Goal: Task Accomplishment & Management: Use online tool/utility

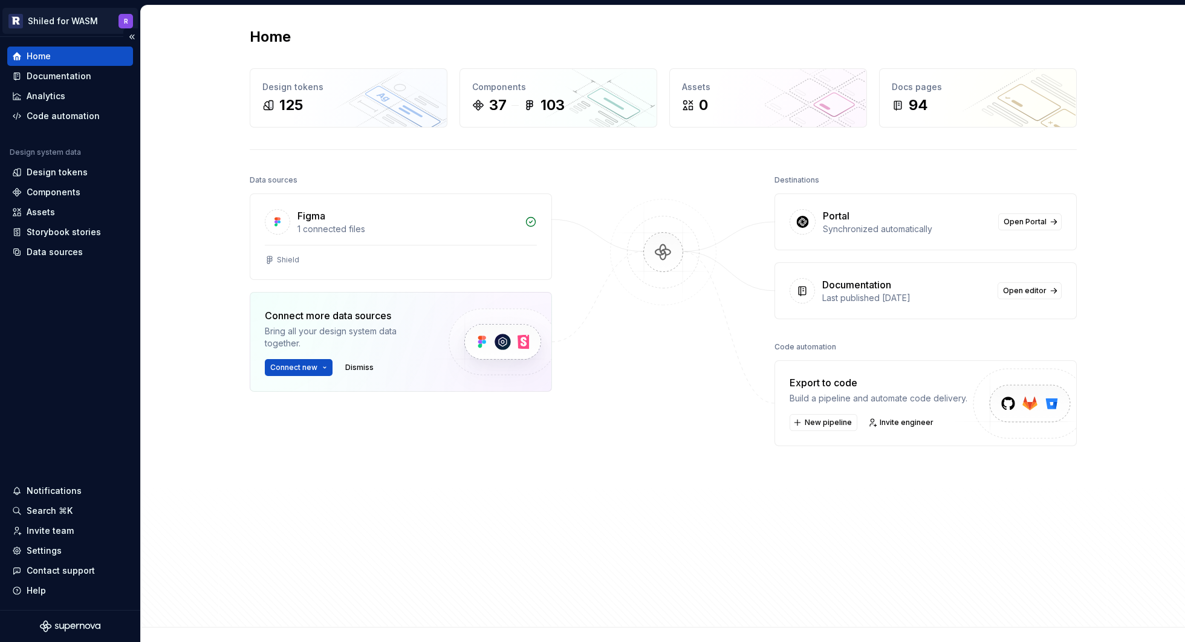
click at [70, 27] on html "Shiled for WASM R Home Documentation Analytics Code automation Design system da…" at bounding box center [592, 321] width 1185 height 642
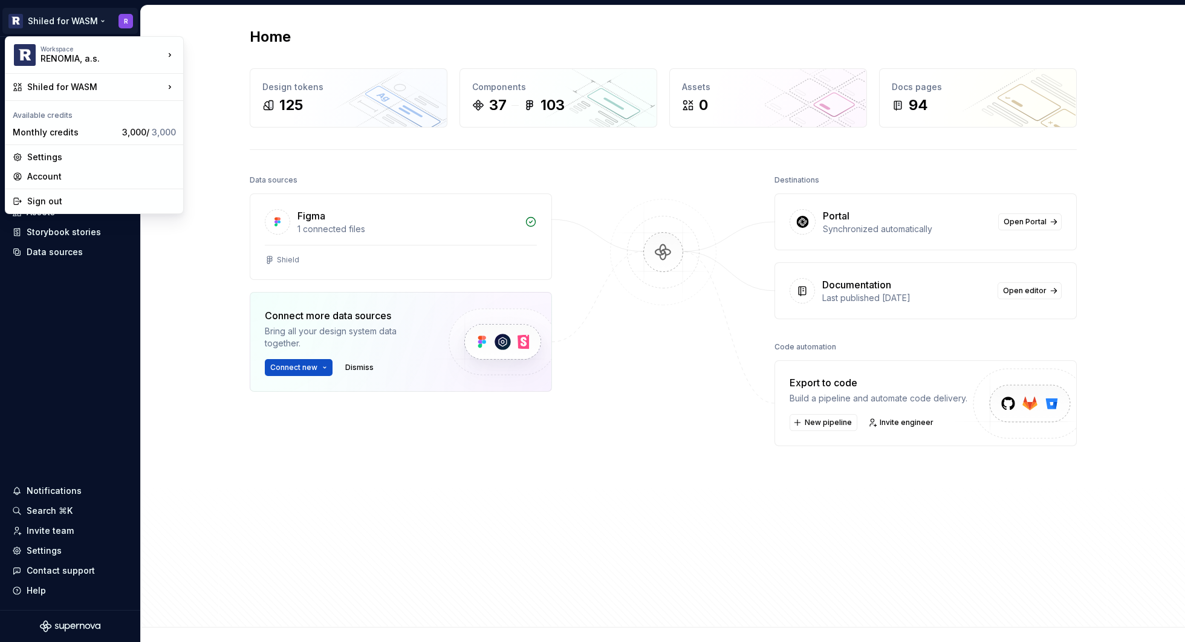
click at [61, 74] on div "Workspace RENOMIA, a.s. Shiled for WASM Available credits Monthly credits 3,000…" at bounding box center [94, 125] width 179 height 178
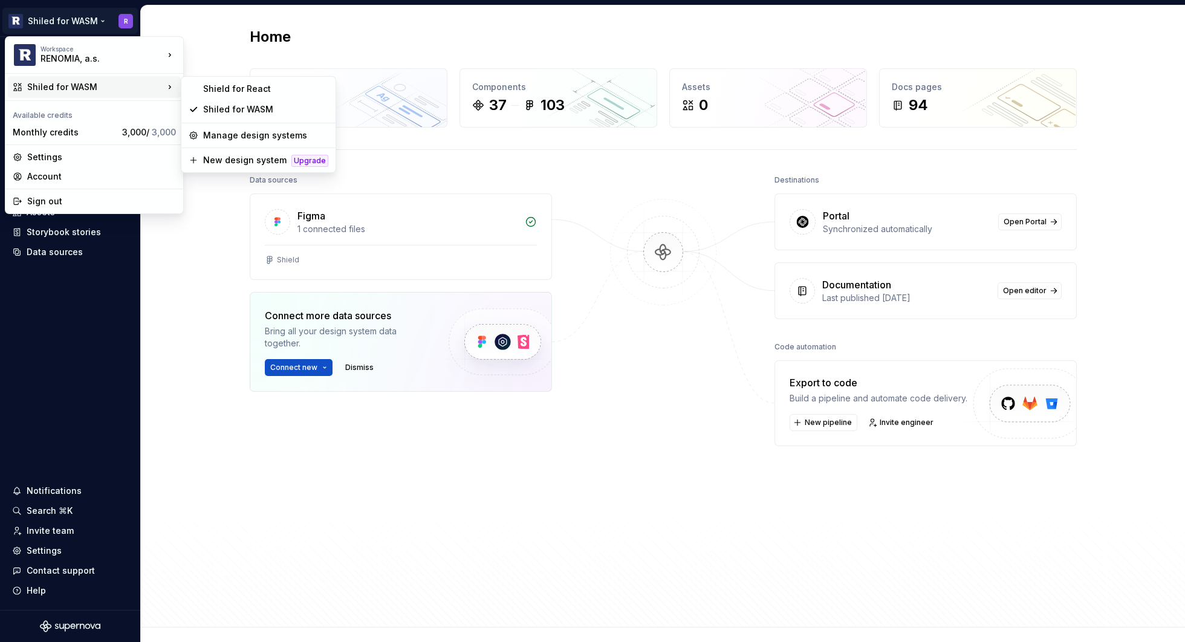
click at [63, 80] on div "Shiled for WASM" at bounding box center [94, 87] width 173 height 22
click at [232, 88] on div "Shield for React" at bounding box center [265, 89] width 125 height 12
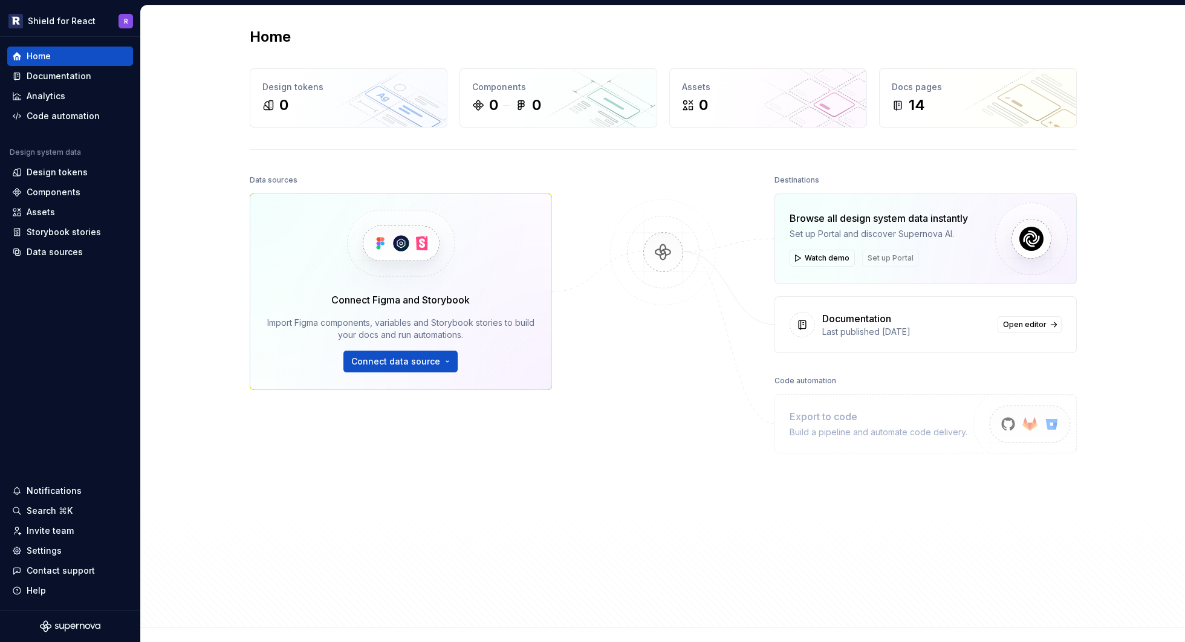
click at [725, 54] on div "Home Design tokens 0 Components 0 0 Assets 0 Docs pages 14 Data sources Connect…" at bounding box center [663, 315] width 871 height 621
click at [168, 133] on div "Home Design tokens 0 Components 0 0 Assets 0 Docs pages 14 Data sources Connect…" at bounding box center [663, 316] width 1044 height 622
click at [944, 88] on icon at bounding box center [949, 87] width 10 height 10
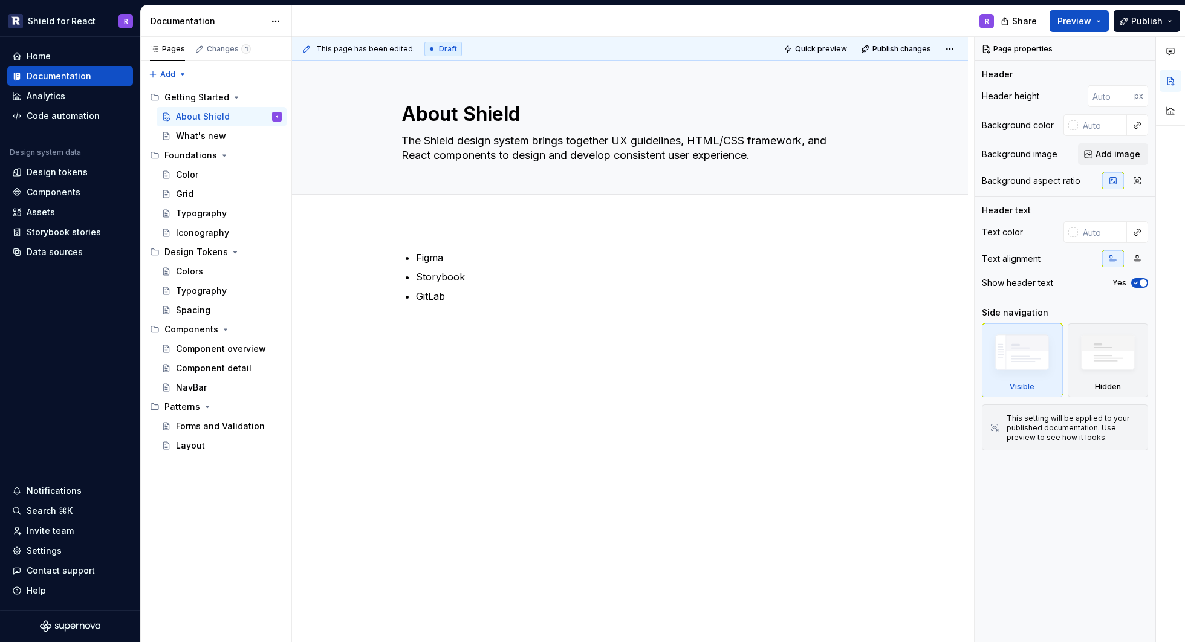
type textarea "*"
